Goal: Task Accomplishment & Management: Manage account settings

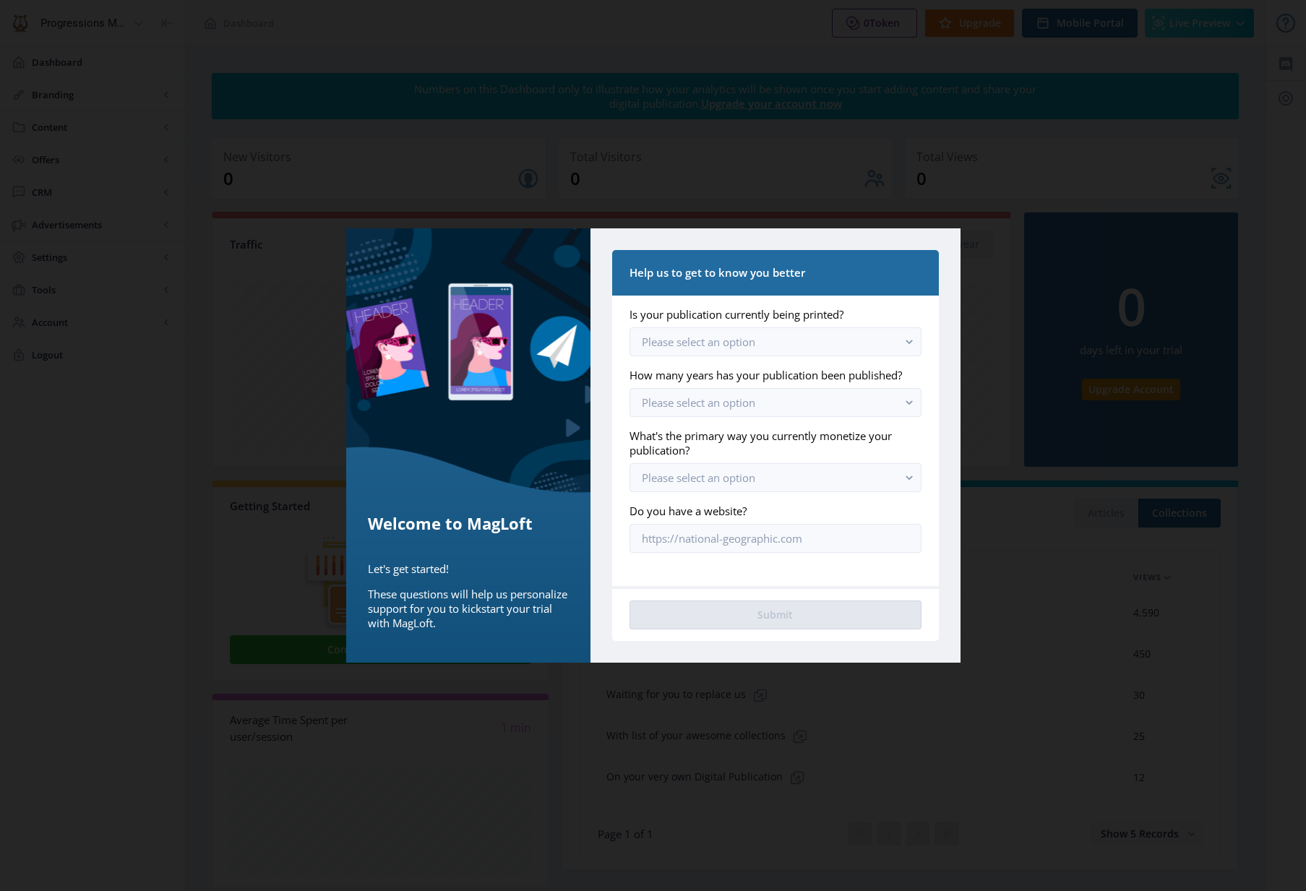
click at [1206, 131] on div at bounding box center [653, 445] width 1306 height 891
click at [685, 343] on span "Please select an option" at bounding box center [699, 342] width 114 height 14
click at [681, 375] on span "Yes, we still print [DATE]" at bounding box center [704, 376] width 125 height 17
click at [679, 395] on span "Please select an option" at bounding box center [699, 402] width 114 height 14
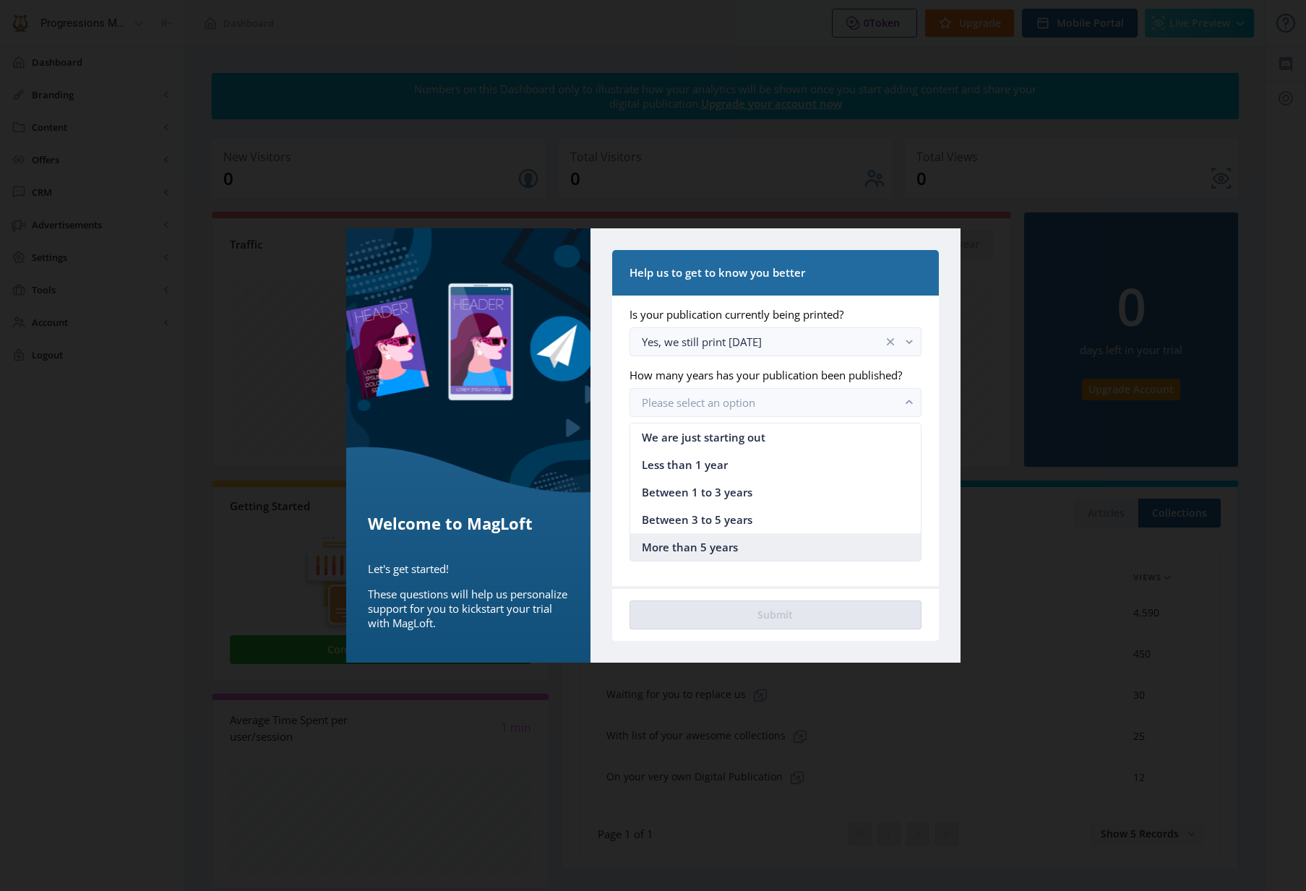
click at [668, 539] on span "More than 5 years" at bounding box center [690, 547] width 96 height 17
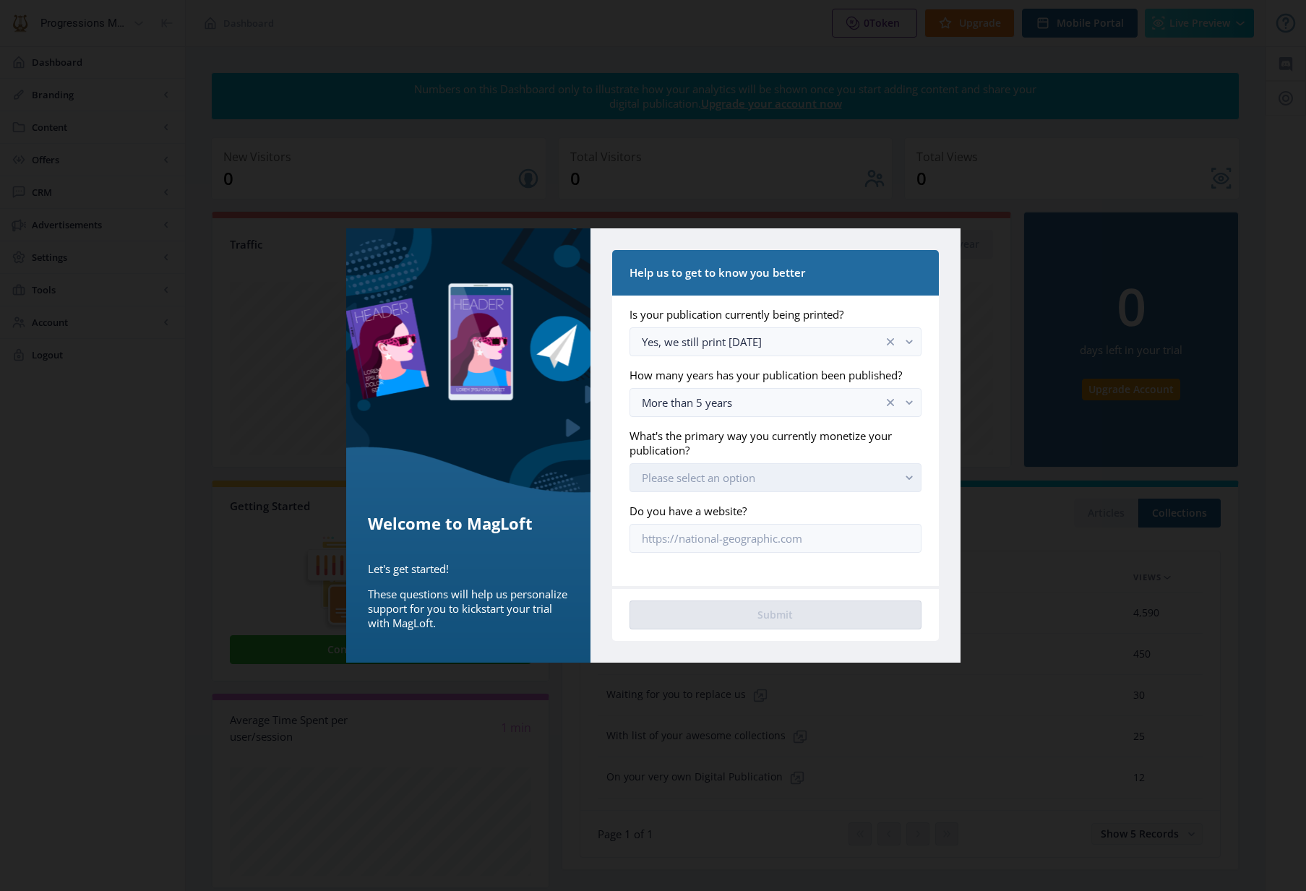
click at [669, 478] on span "Please select an option" at bounding box center [699, 478] width 114 height 14
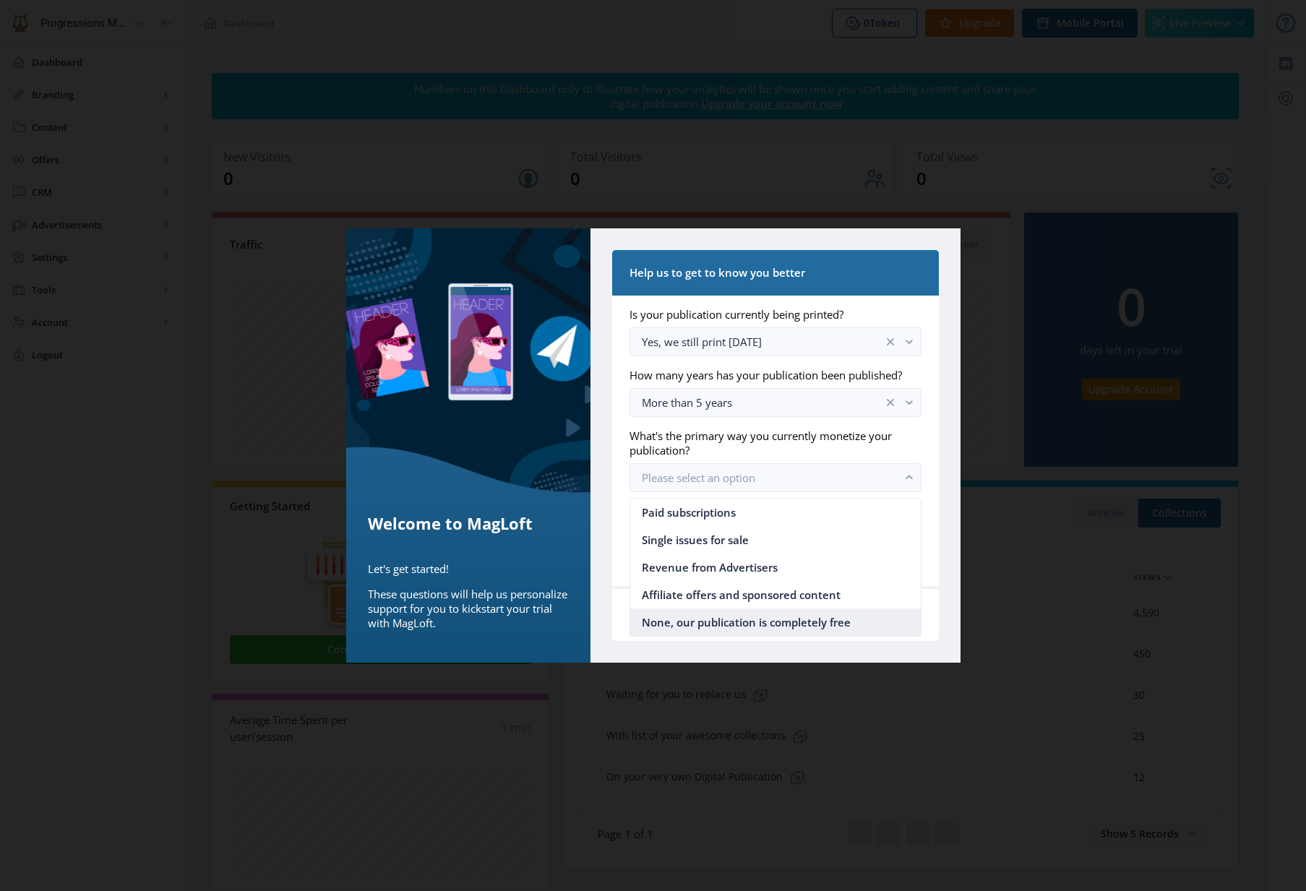
click at [680, 617] on span "None, our publication is completely free" at bounding box center [746, 622] width 209 height 17
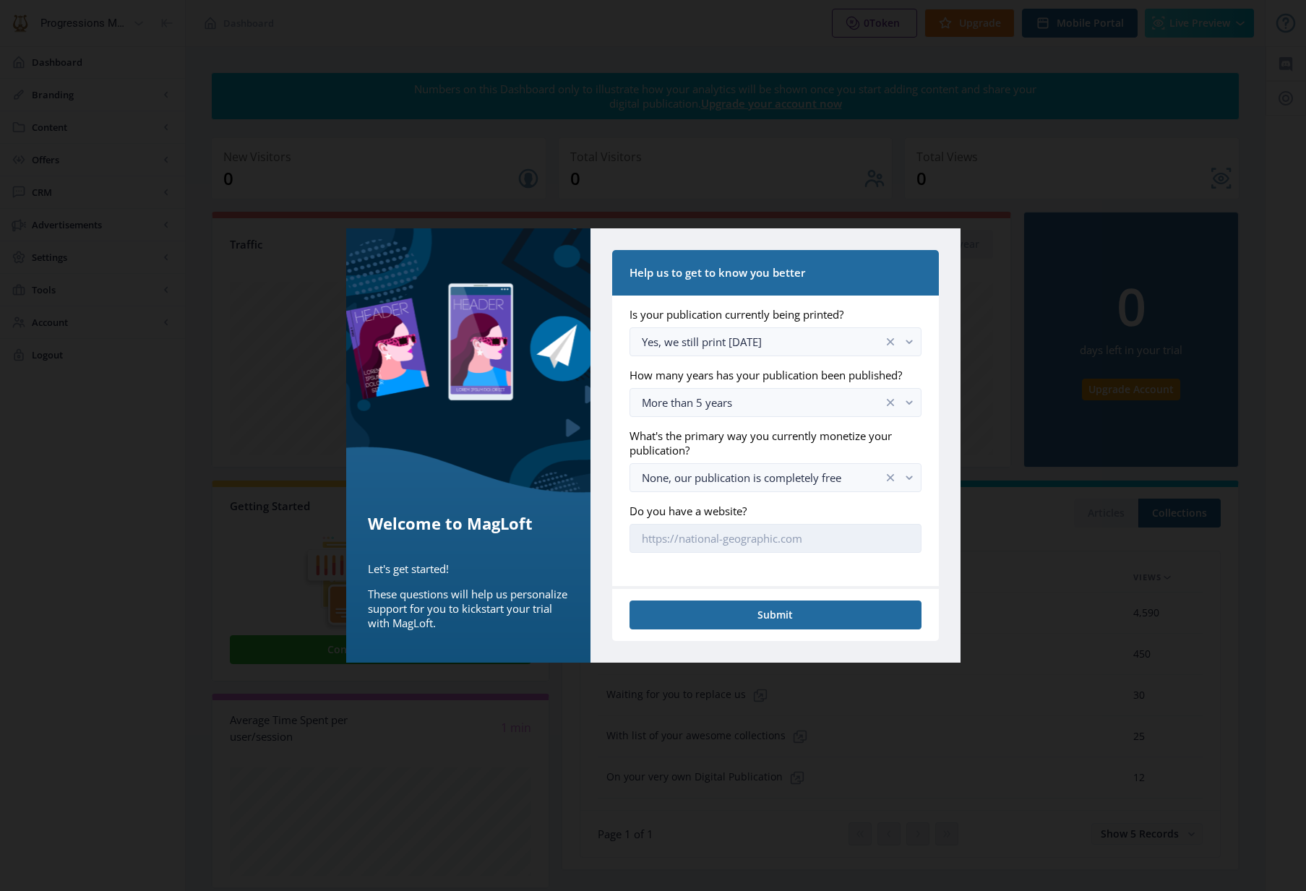
click at [675, 534] on input "Do you have a website?" at bounding box center [775, 538] width 291 height 29
type input "g"
type input "[URL][DOMAIN_NAME]"
click at [766, 617] on button "Submit" at bounding box center [775, 615] width 291 height 29
click at [766, 612] on button "Submit" at bounding box center [775, 615] width 291 height 29
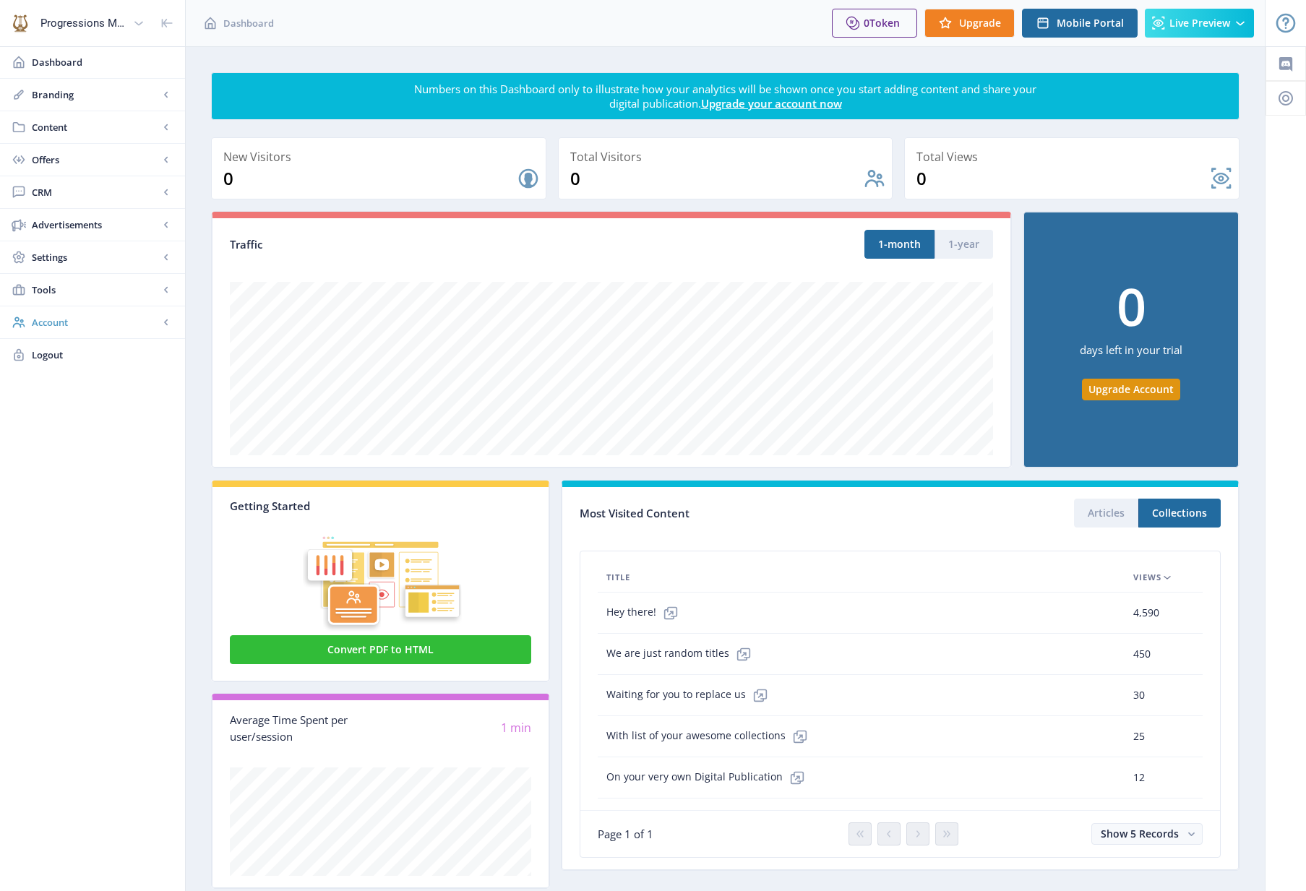
click at [43, 316] on span "Account" at bounding box center [95, 322] width 127 height 14
click at [54, 380] on span "Billing" at bounding box center [108, 387] width 124 height 14
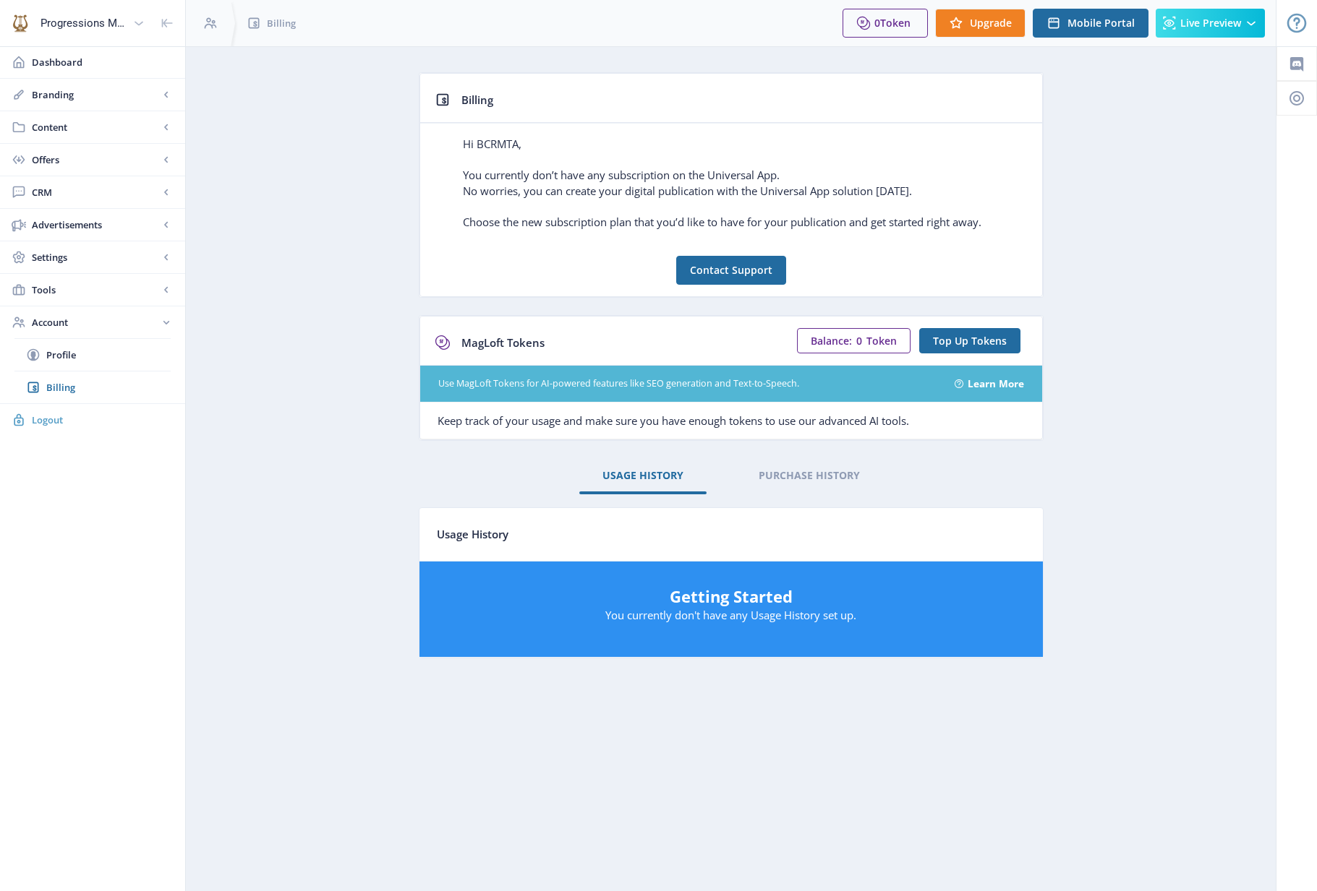
click at [38, 419] on span "Logout" at bounding box center [103, 420] width 142 height 14
